Goal: Task Accomplishment & Management: Manage account settings

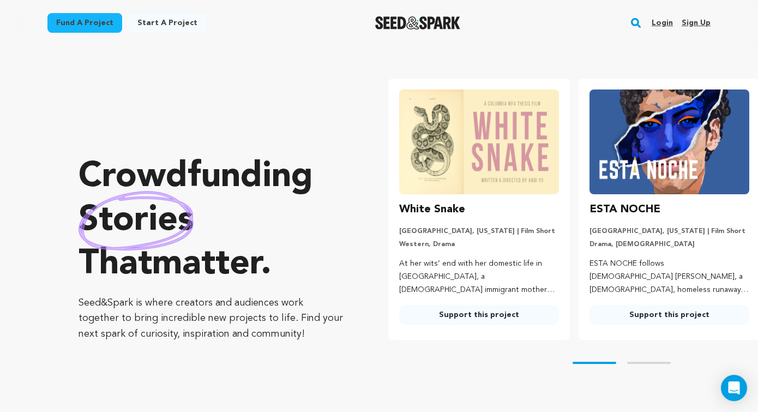
click at [661, 25] on link "Login" at bounding box center [662, 22] width 21 height 17
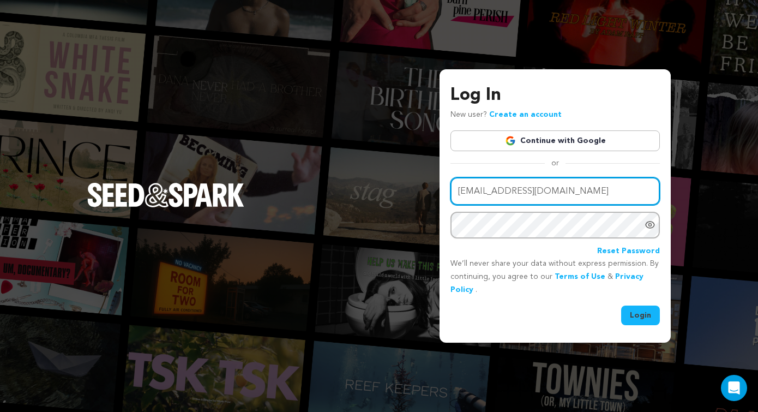
click at [552, 188] on input "sasak5@msn.com" at bounding box center [556, 191] width 210 height 28
type input "mariwwalker@gmail.com"
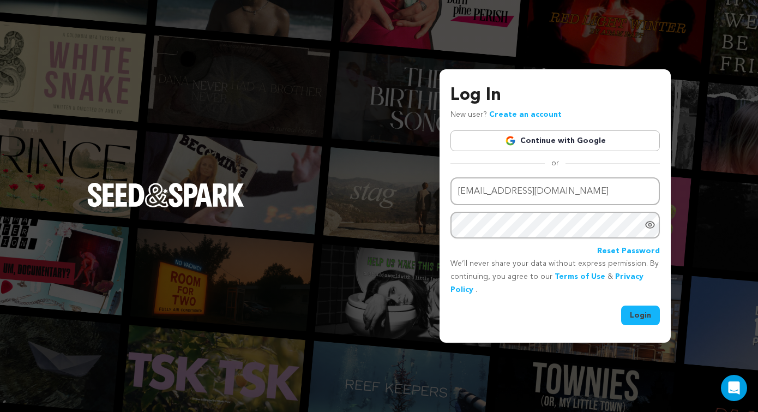
click at [641, 318] on button "Login" at bounding box center [640, 316] width 39 height 20
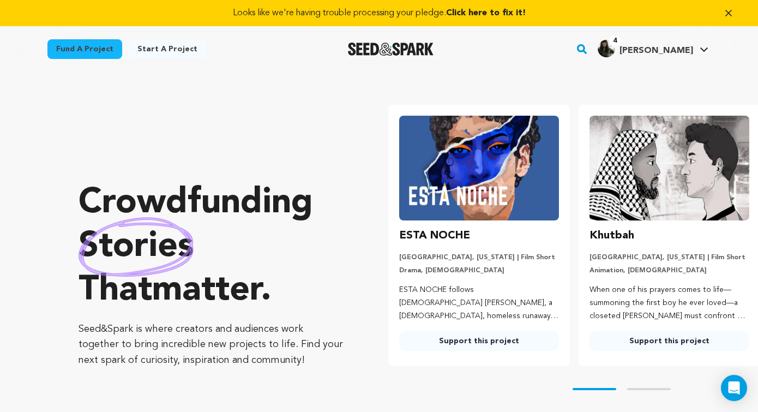
click at [483, 14] on span "Click here to fix it!" at bounding box center [486, 13] width 80 height 9
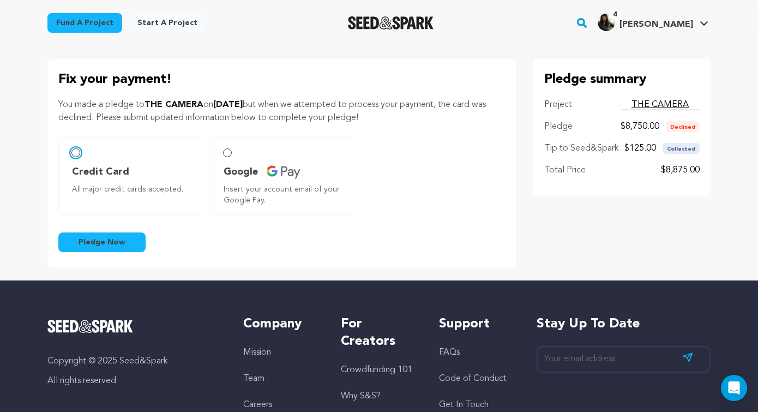
click at [71, 151] on input "Credit Card All major credit cards accepted." at bounding box center [75, 152] width 9 height 9
radio input "false"
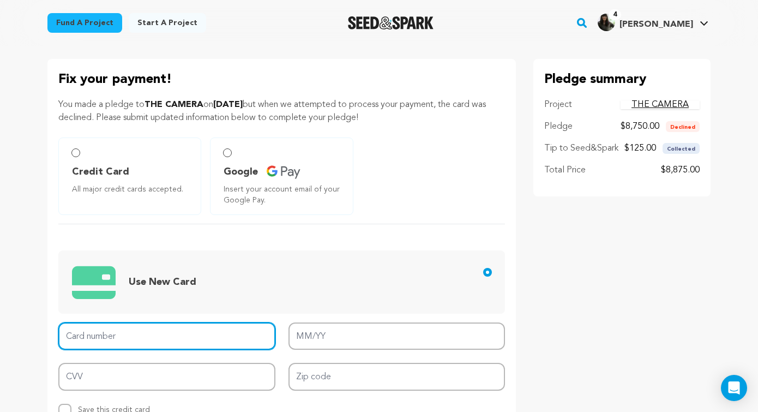
click at [107, 331] on input "Card number" at bounding box center [166, 336] width 217 height 28
type input "4701 3000 0022 0515"
type input "06/29"
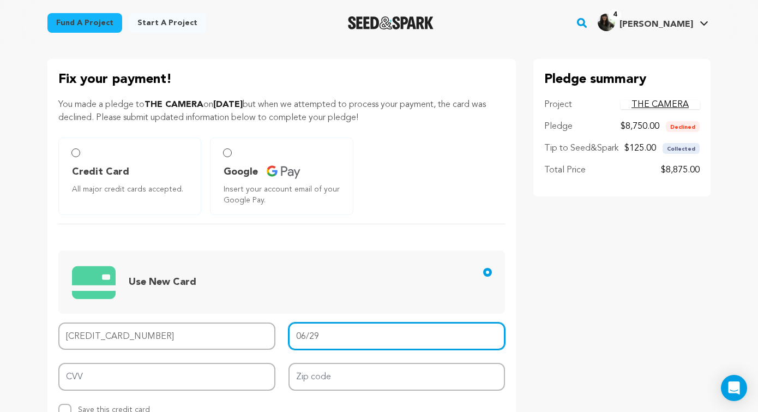
type input "603"
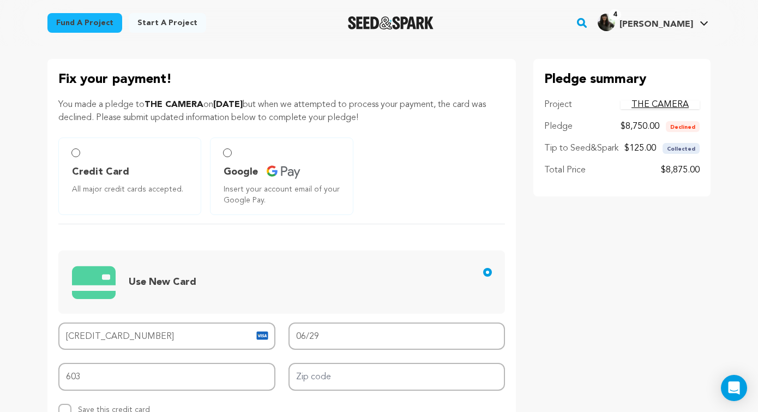
scroll to position [10, 0]
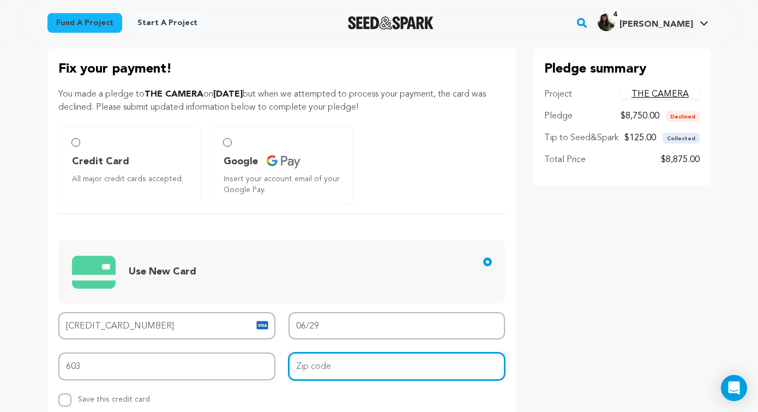
click at [317, 370] on input "Zip code" at bounding box center [397, 366] width 217 height 28
type input "90036"
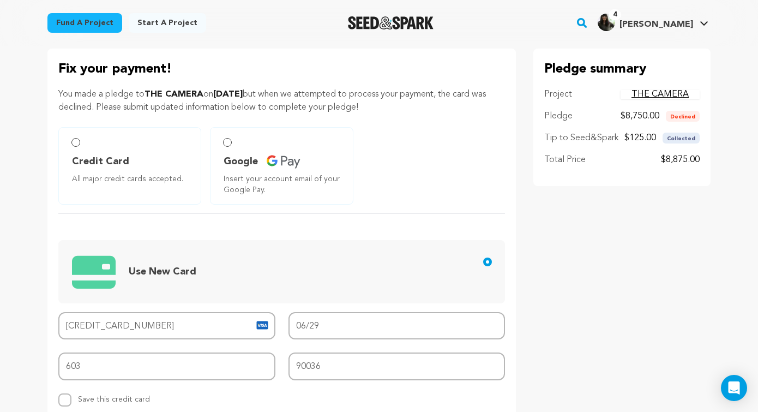
click at [301, 259] on span "Use New Card" at bounding box center [284, 271] width 424 height 45
click at [483, 259] on input "Use New Card" at bounding box center [487, 262] width 9 height 9
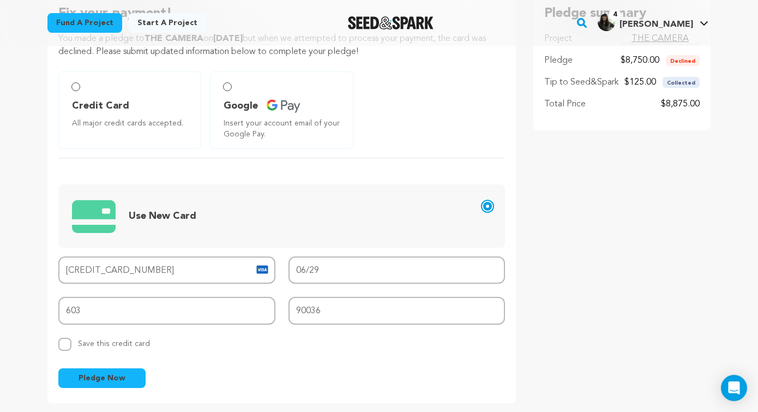
scroll to position [69, 0]
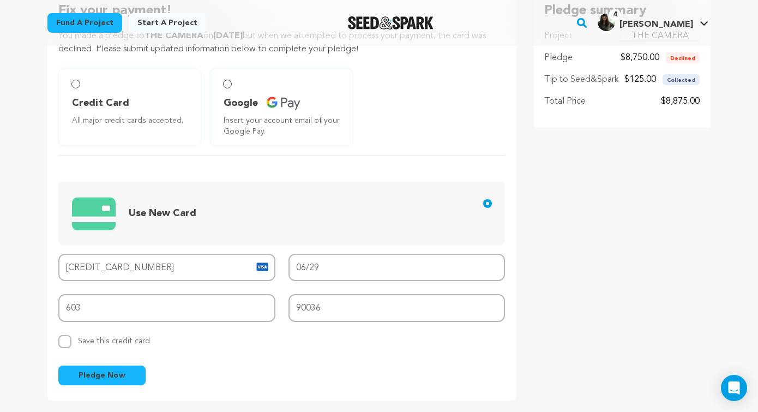
click at [95, 375] on span "Pledge Now" at bounding box center [102, 375] width 47 height 11
